Goal: Task Accomplishment & Management: Use online tool/utility

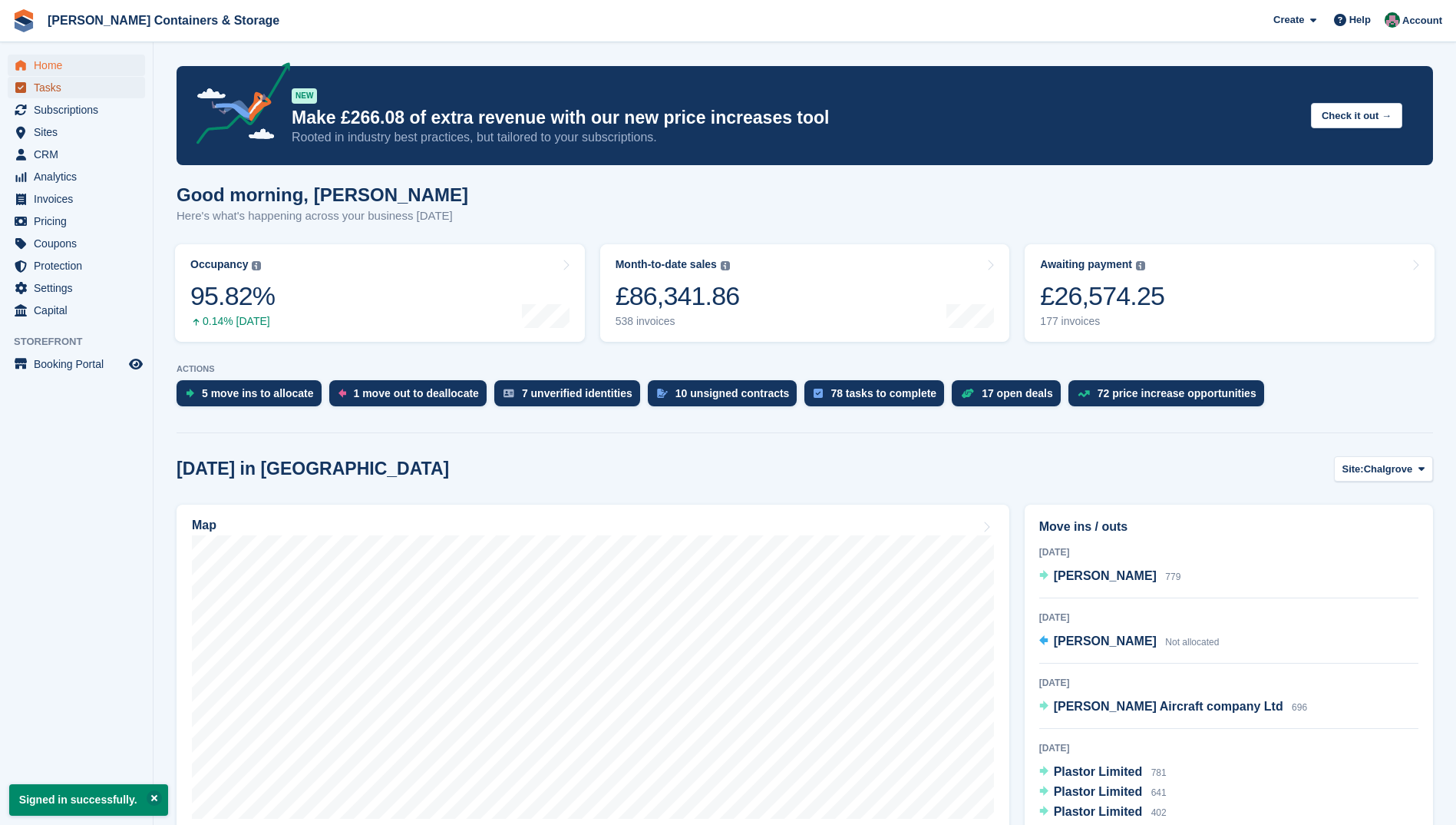
click at [64, 88] on span "Tasks" at bounding box center [79, 87] width 92 height 21
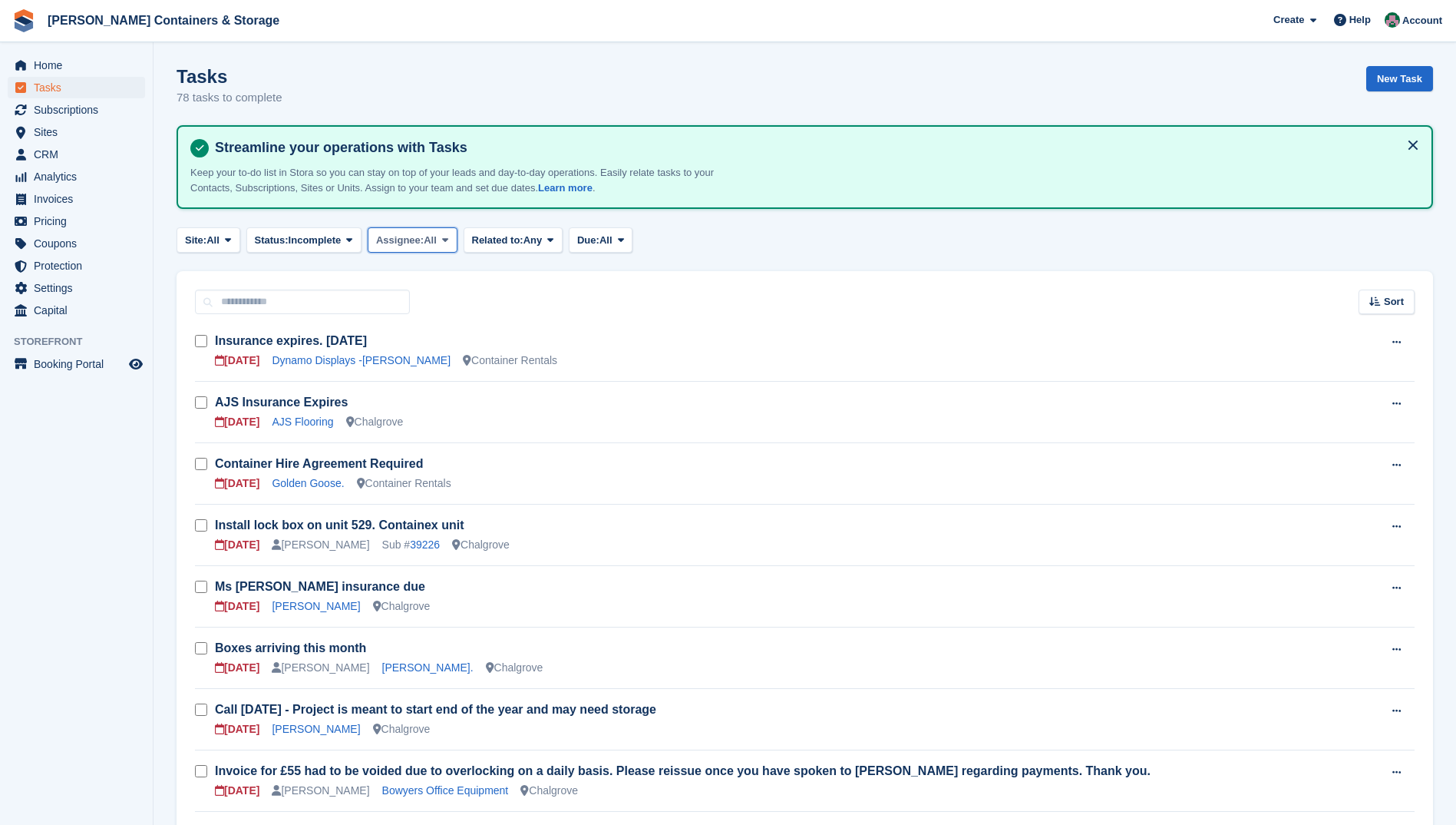
click at [428, 240] on span "All" at bounding box center [429, 240] width 13 height 15
click at [457, 301] on link "[PERSON_NAME]" at bounding box center [441, 303] width 133 height 27
